Goal: Information Seeking & Learning: Learn about a topic

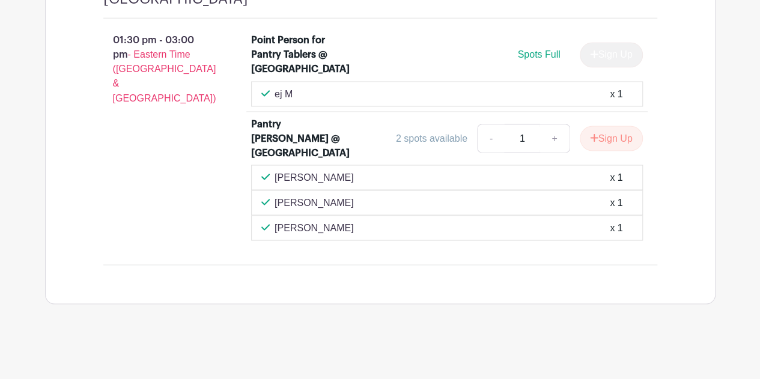
scroll to position [1075, 0]
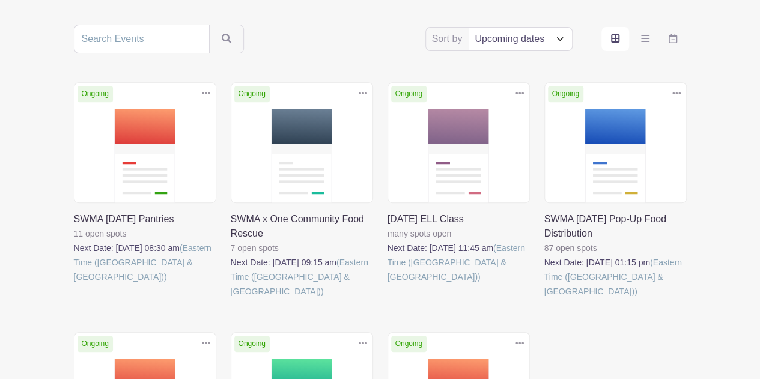
scroll to position [228, 0]
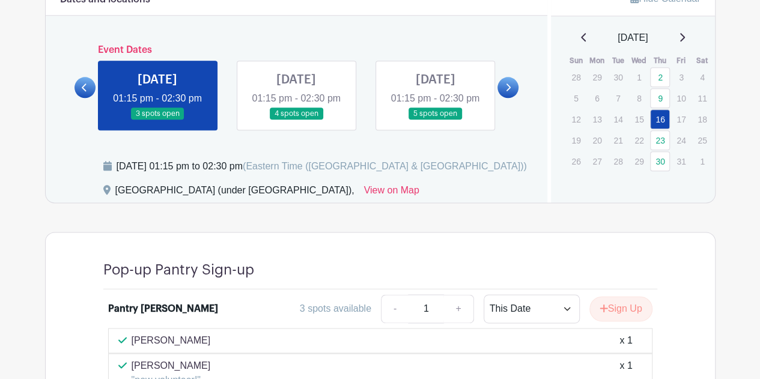
scroll to position [651, 0]
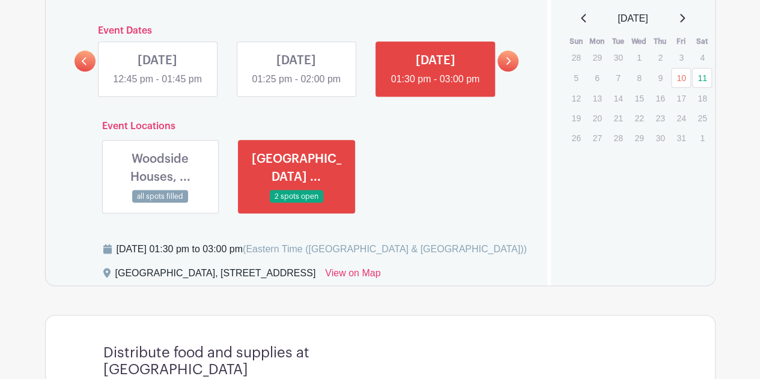
scroll to position [681, 0]
click at [160, 202] on link at bounding box center [160, 202] width 0 height 0
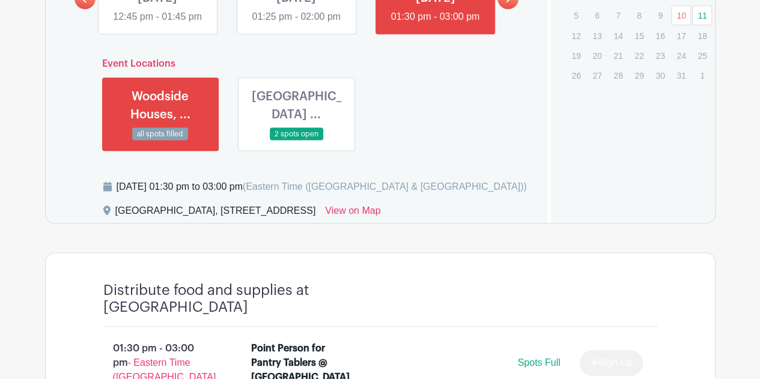
scroll to position [743, 0]
click at [296, 141] on link at bounding box center [296, 141] width 0 height 0
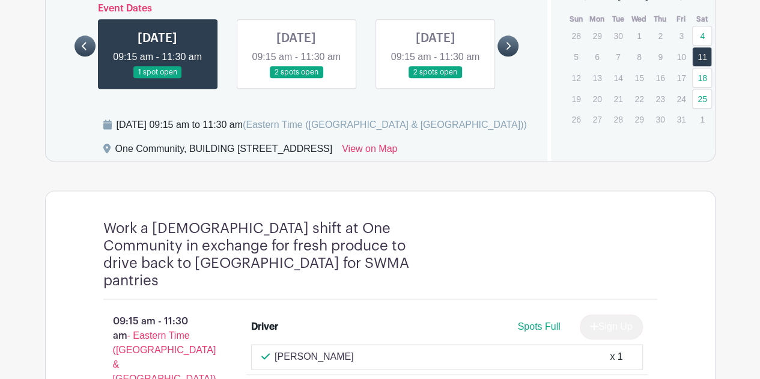
scroll to position [709, 0]
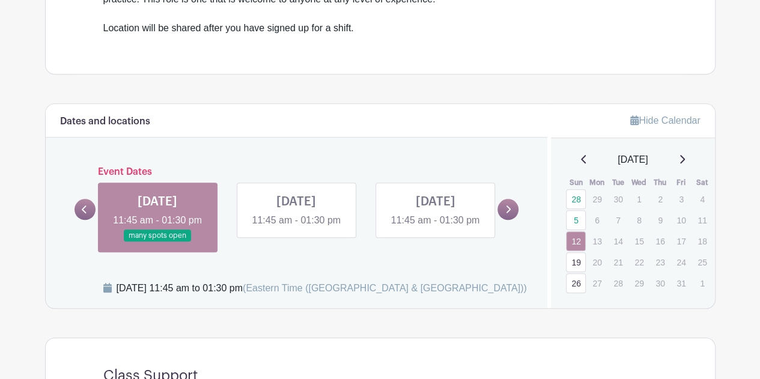
scroll to position [456, 0]
